Goal: Obtain resource: Download file/media

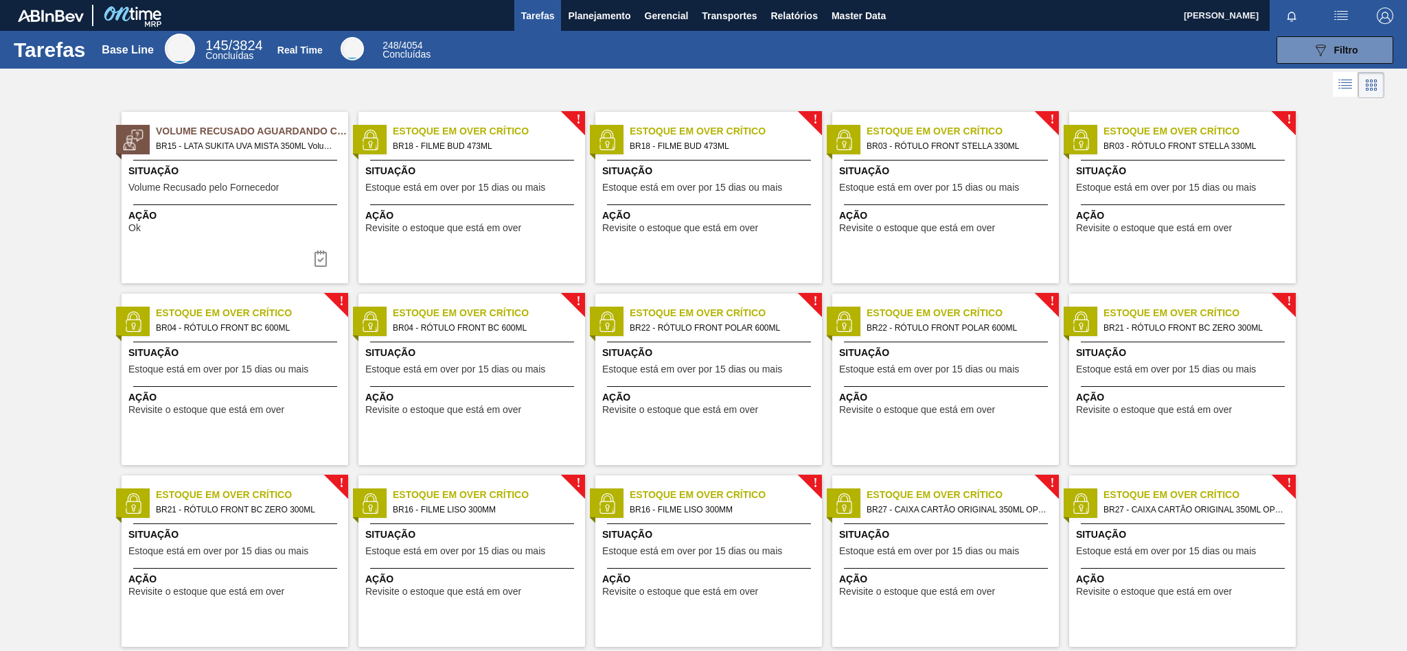
drag, startPoint x: 799, startPoint y: 16, endPoint x: 1048, endPoint y: 17, distance: 249.2
click at [799, 16] on span "Relatórios" at bounding box center [793, 16] width 47 height 16
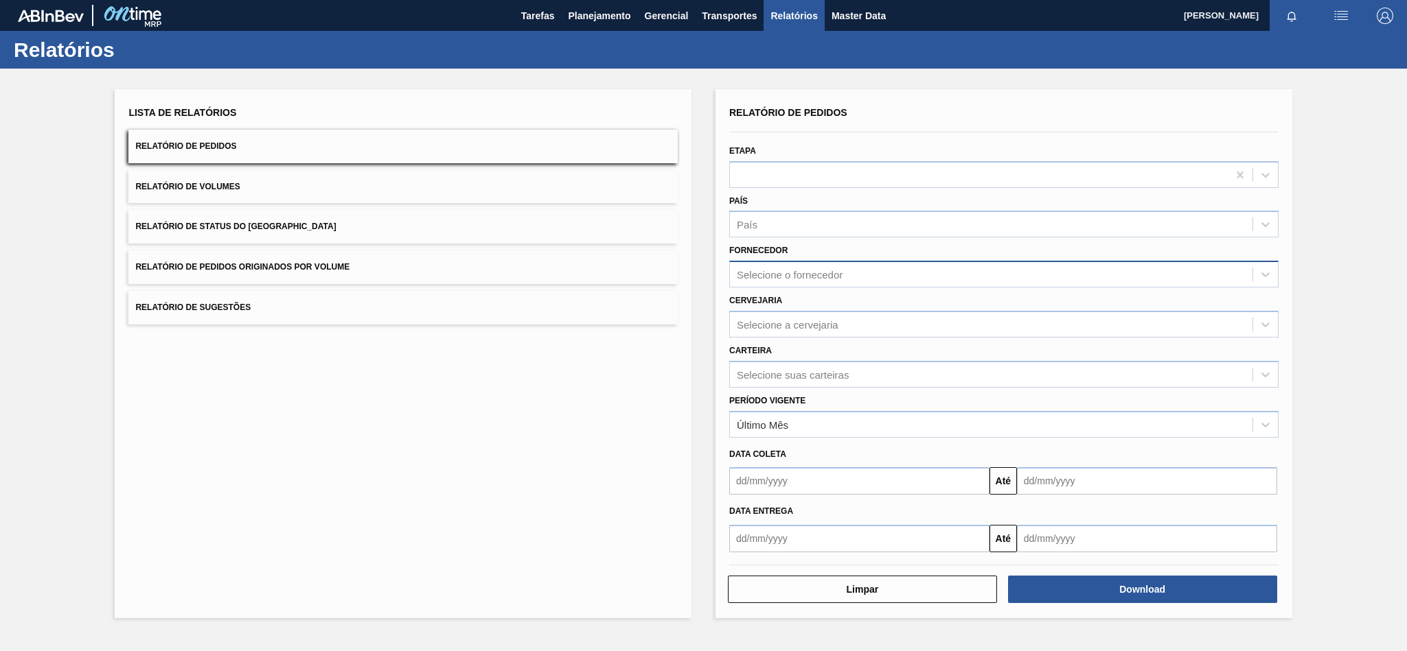
click at [778, 273] on div "Selecione o fornecedor" at bounding box center [790, 275] width 106 height 12
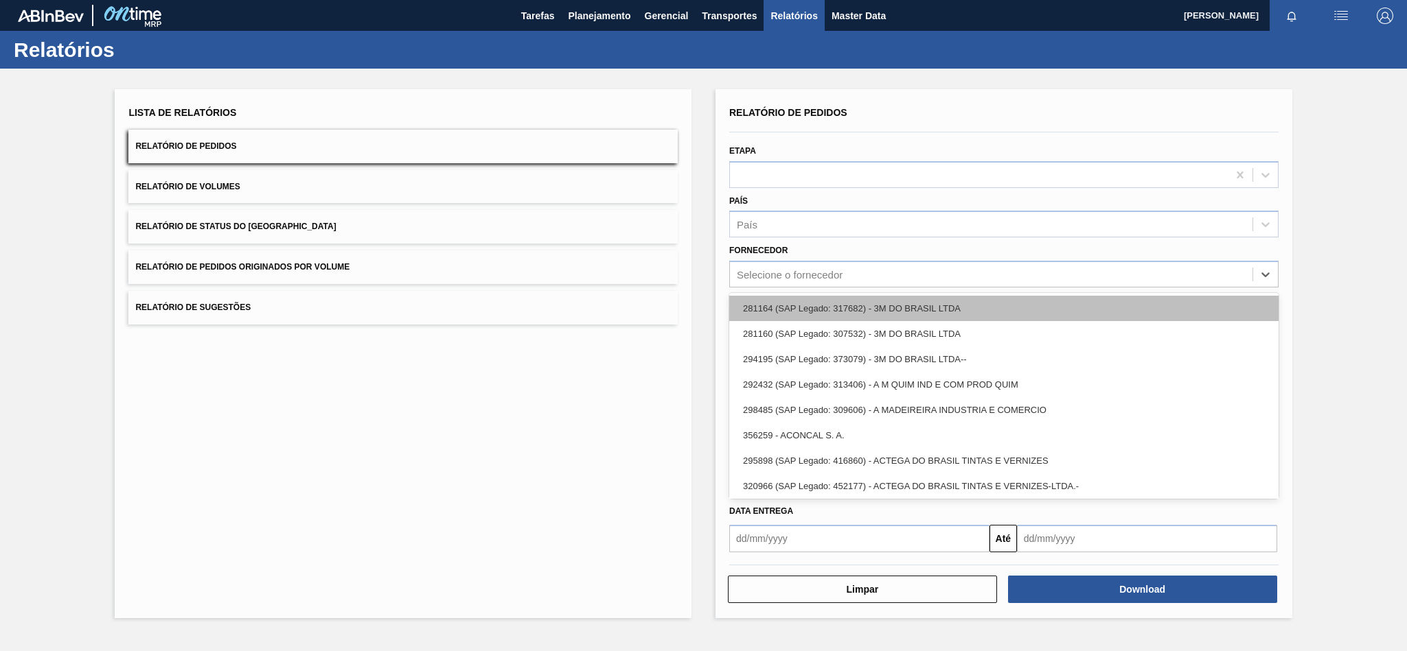
paste input "5800379015"
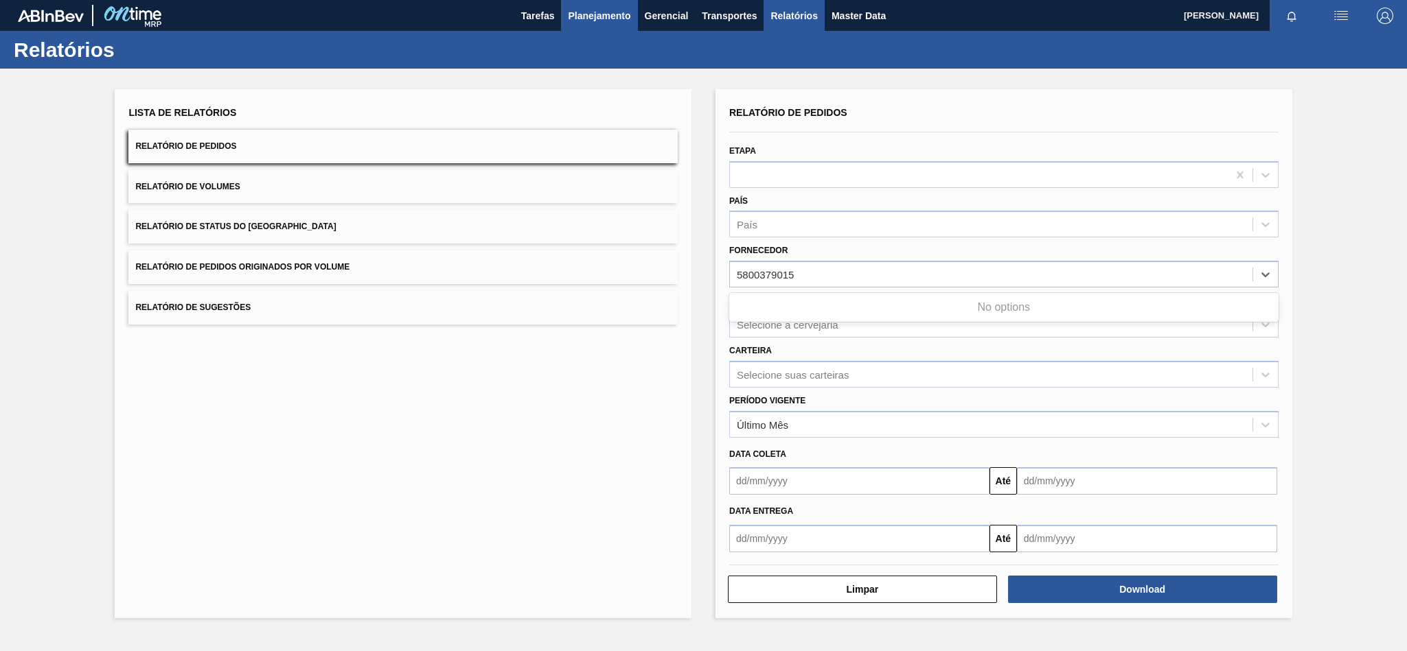
type input "5800379015"
click at [810, 269] on div "Selecione o fornecedor" at bounding box center [790, 275] width 106 height 12
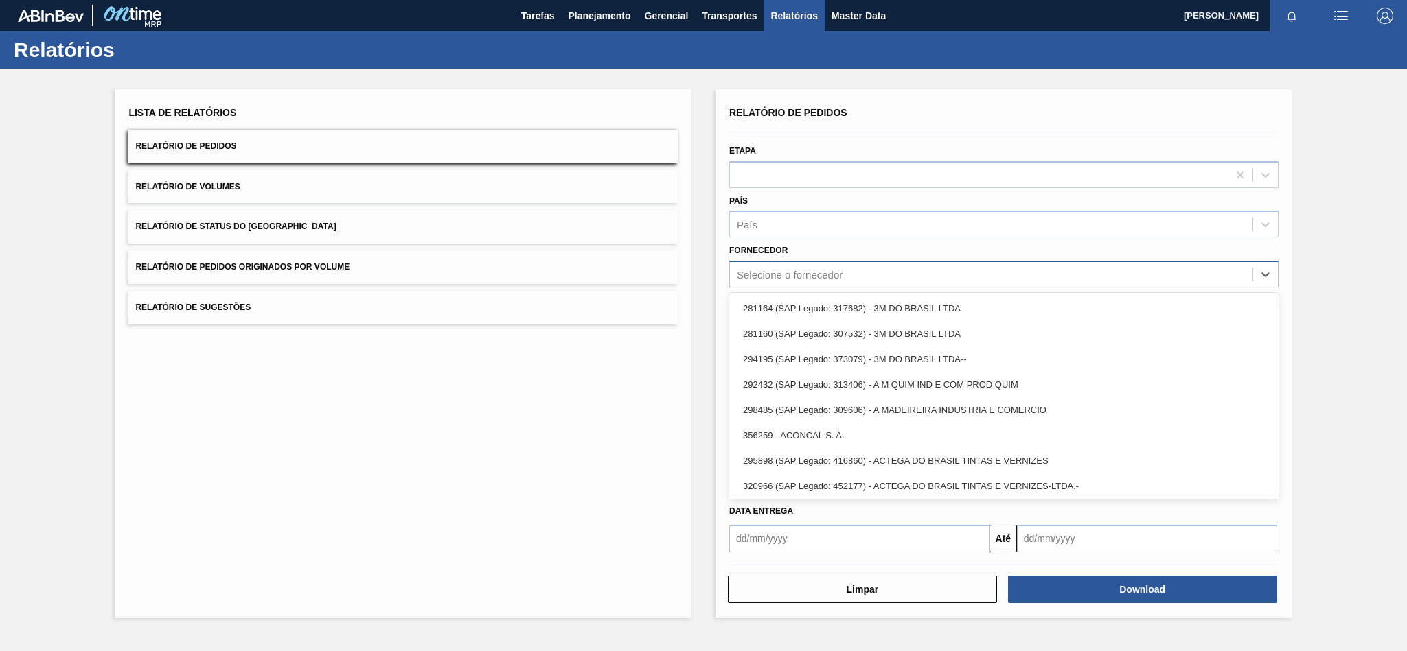
paste input "296630"
type input "296630"
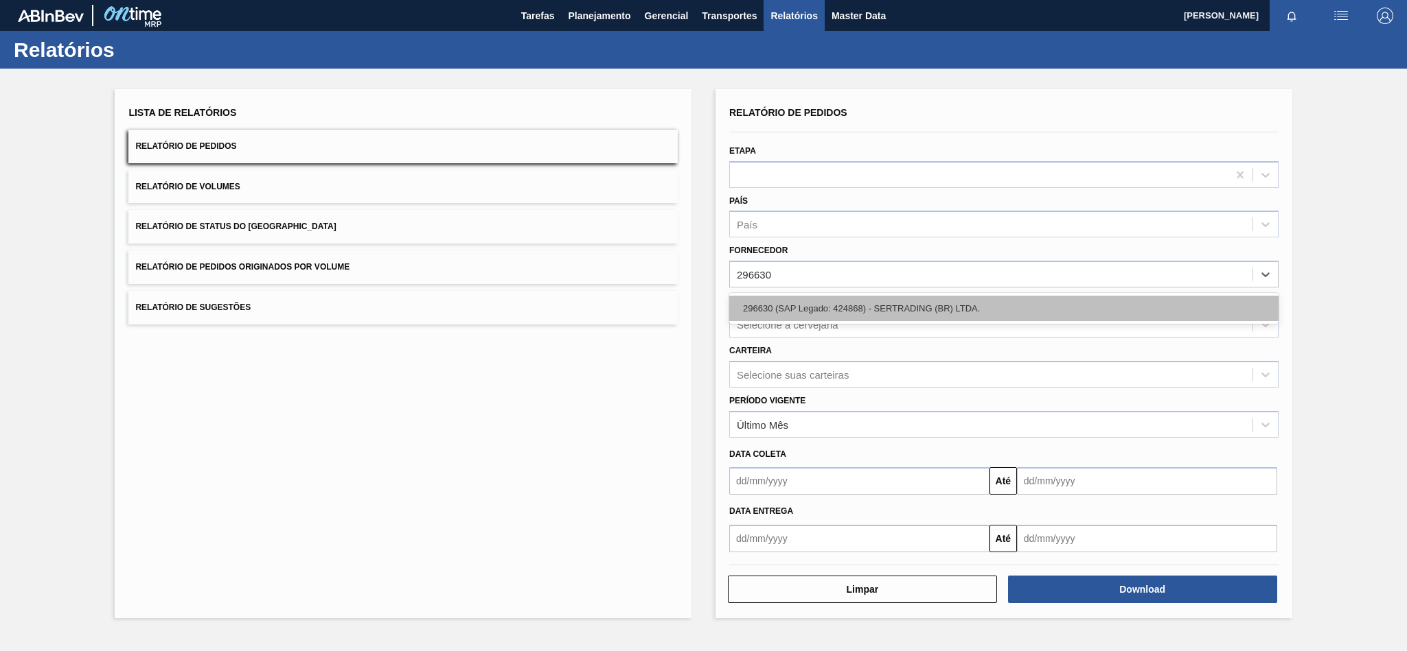
click at [789, 303] on div "296630 (SAP Legado: 424868) - SERTRADING (BR) LTDA." at bounding box center [1003, 308] width 549 height 25
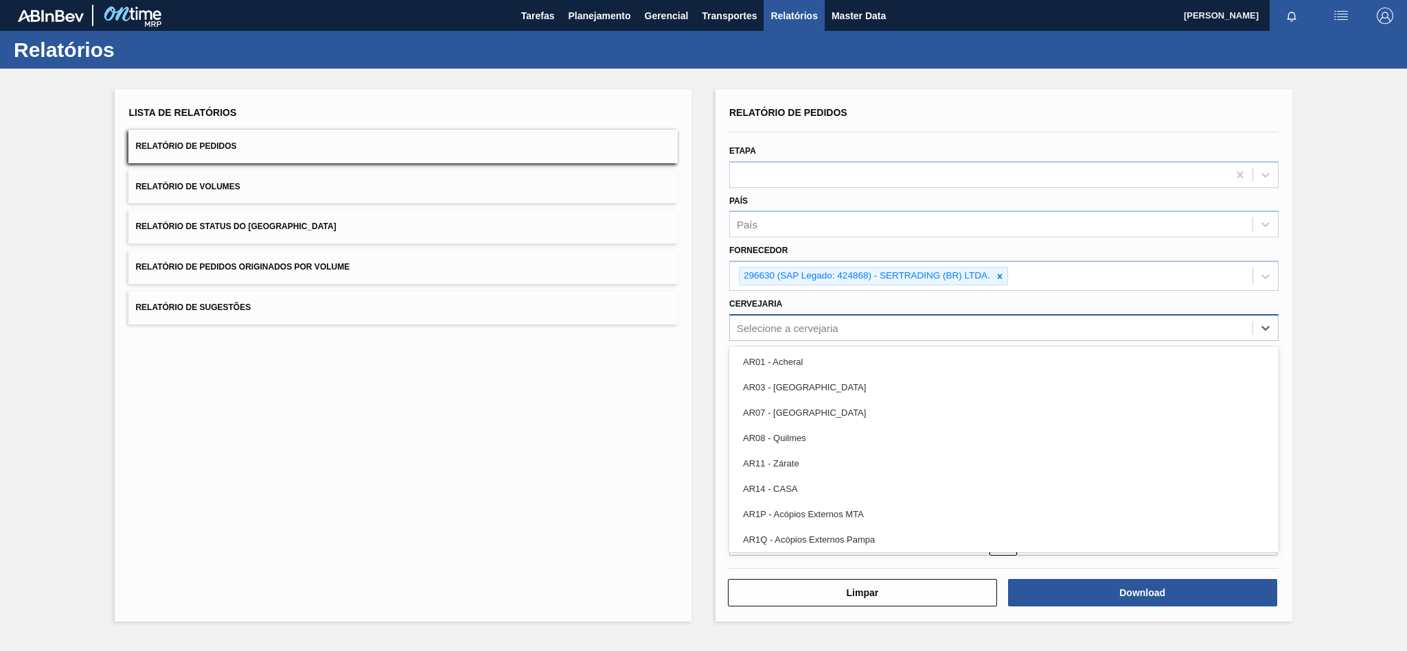
click at [777, 322] on div "Selecione a cervejaria" at bounding box center [788, 328] width 102 height 12
type input "br03"
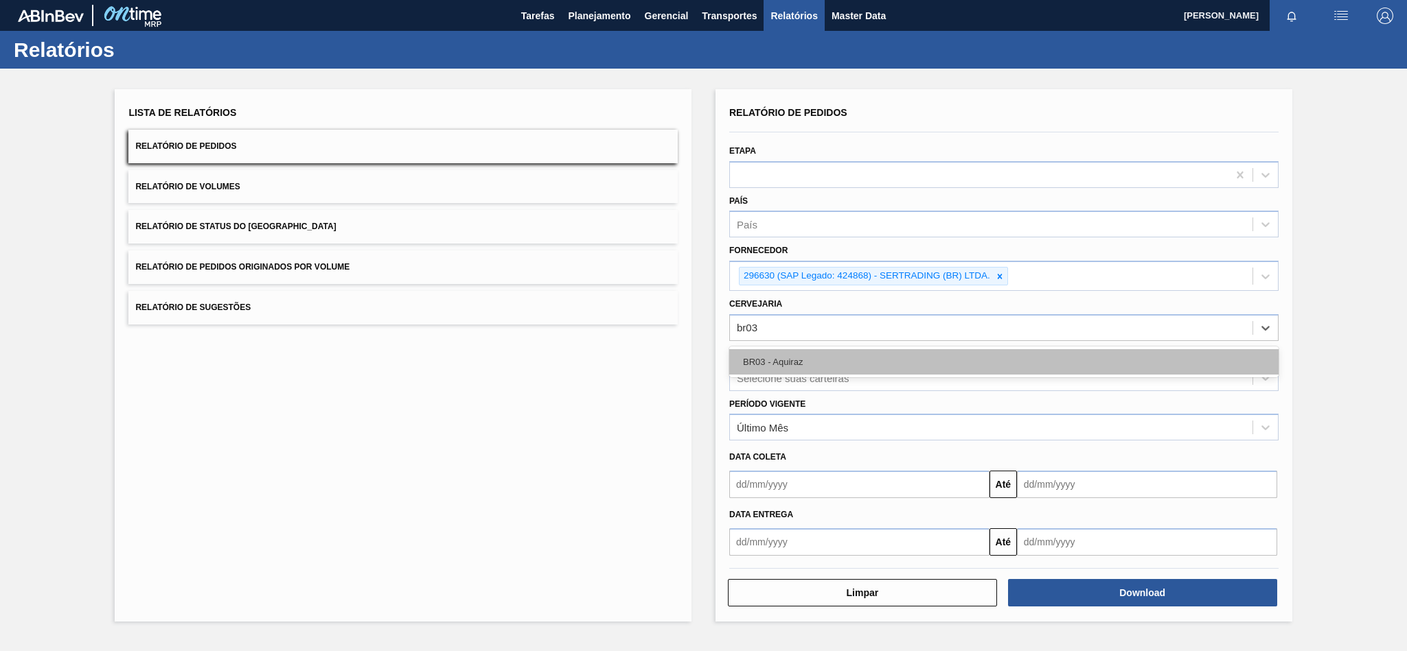
click at [783, 352] on div "BR03 - Aquiraz" at bounding box center [1003, 361] width 549 height 25
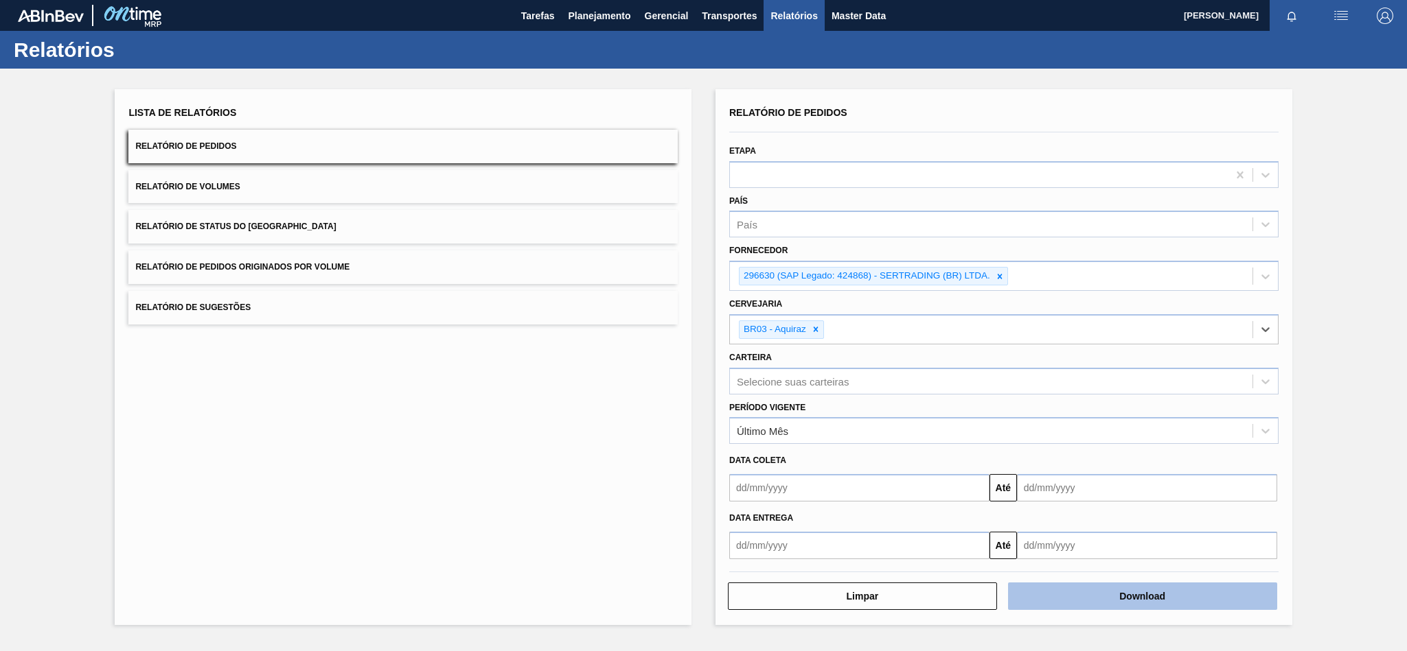
click at [1089, 589] on button "Download" at bounding box center [1142, 596] width 269 height 27
